Goal: Information Seeking & Learning: Check status

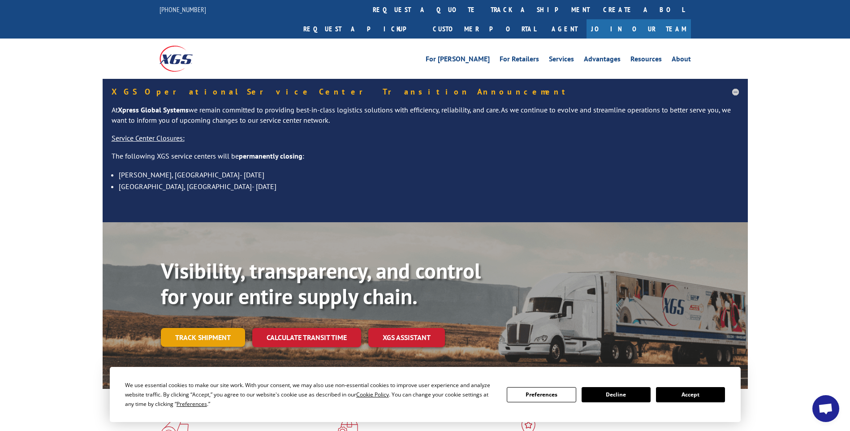
click at [205, 328] on link "Track shipment" at bounding box center [203, 337] width 84 height 19
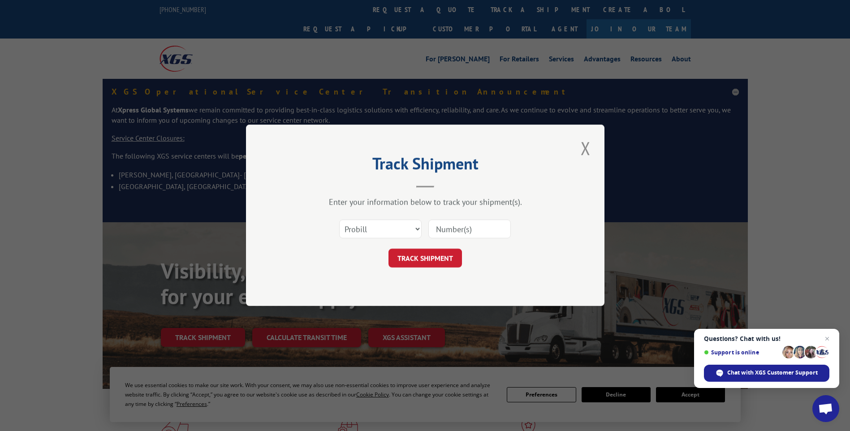
click at [450, 228] on input at bounding box center [469, 229] width 82 height 19
paste input "6773174"
type input "6773174"
click at [416, 229] on select "Select category... Probill BOL PO" at bounding box center [380, 229] width 82 height 19
select select "bol"
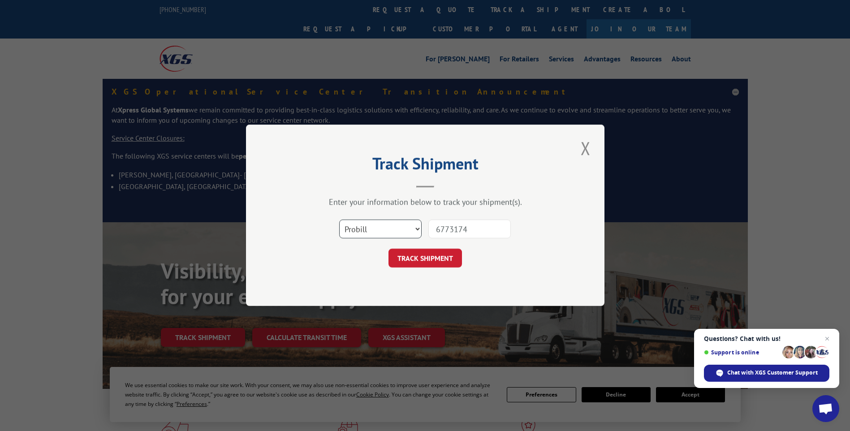
click at [339, 220] on select "Select category... Probill BOL PO" at bounding box center [380, 229] width 82 height 19
click at [437, 258] on button "TRACK SHIPMENT" at bounding box center [424, 258] width 73 height 19
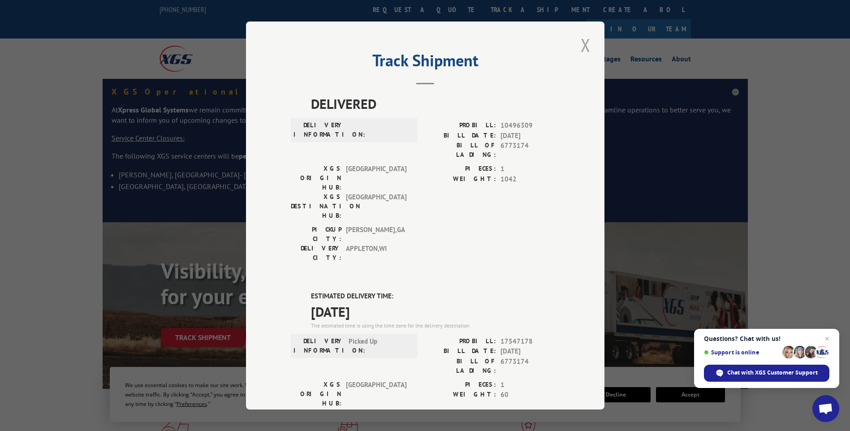
click at [580, 44] on button "Close modal" at bounding box center [585, 45] width 15 height 25
